Goal: Transaction & Acquisition: Purchase product/service

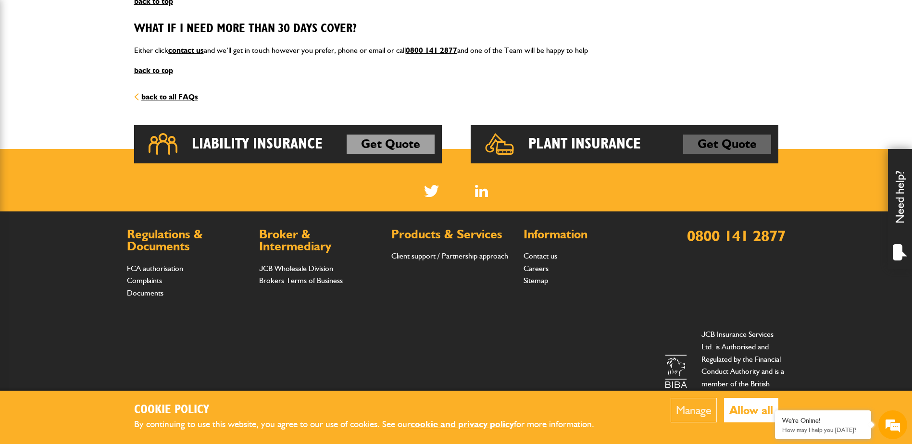
click at [703, 145] on link "Get Quote" at bounding box center [727, 144] width 88 height 19
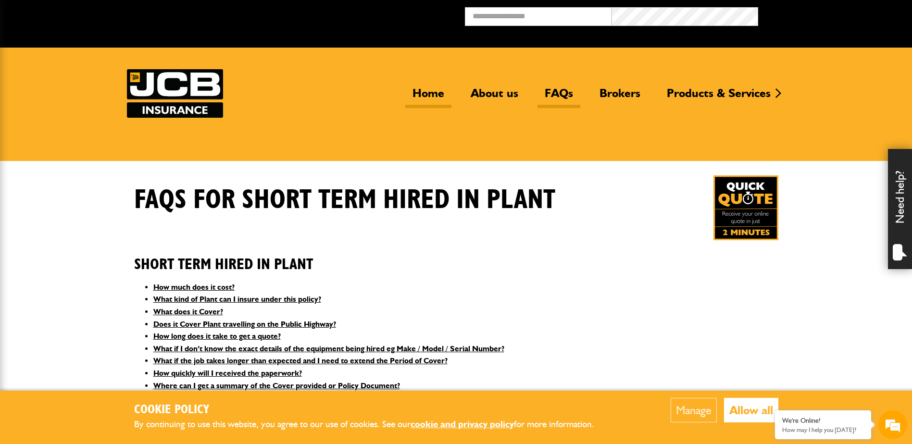
click at [433, 89] on link "Home" at bounding box center [428, 97] width 46 height 22
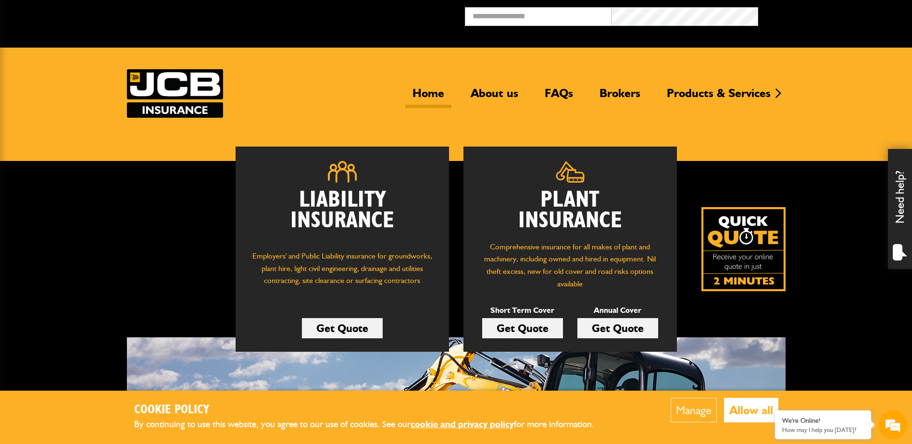
click at [515, 326] on link "Get Quote" at bounding box center [522, 328] width 81 height 20
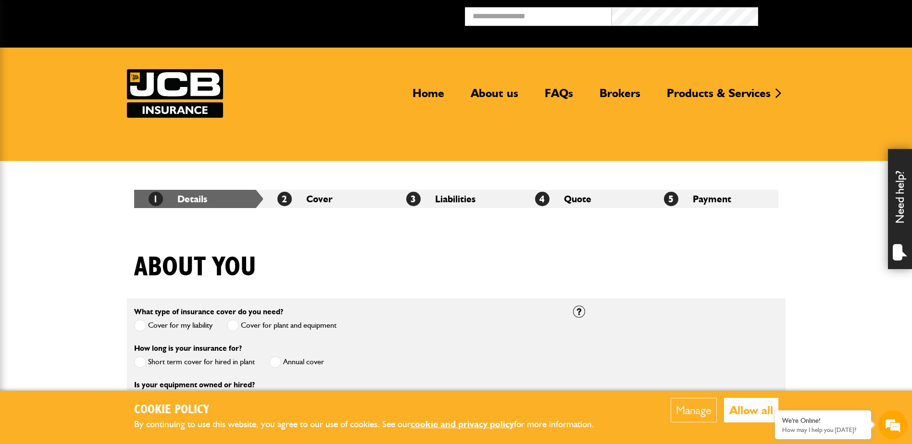
click at [169, 88] on img at bounding box center [175, 93] width 96 height 49
